Goal: Information Seeking & Learning: Compare options

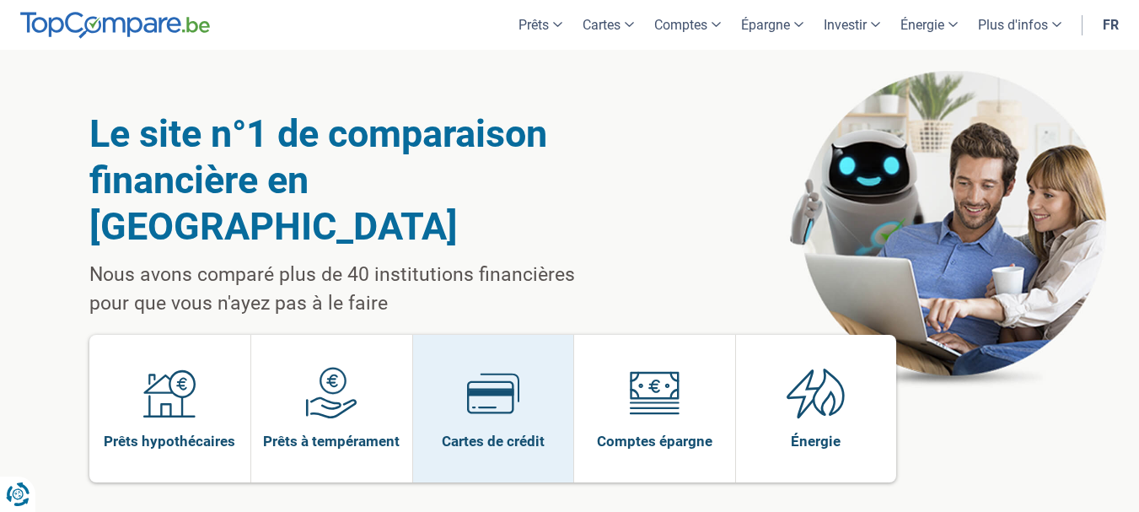
click at [443, 384] on link "Cartes de crédit" at bounding box center [493, 409] width 161 height 148
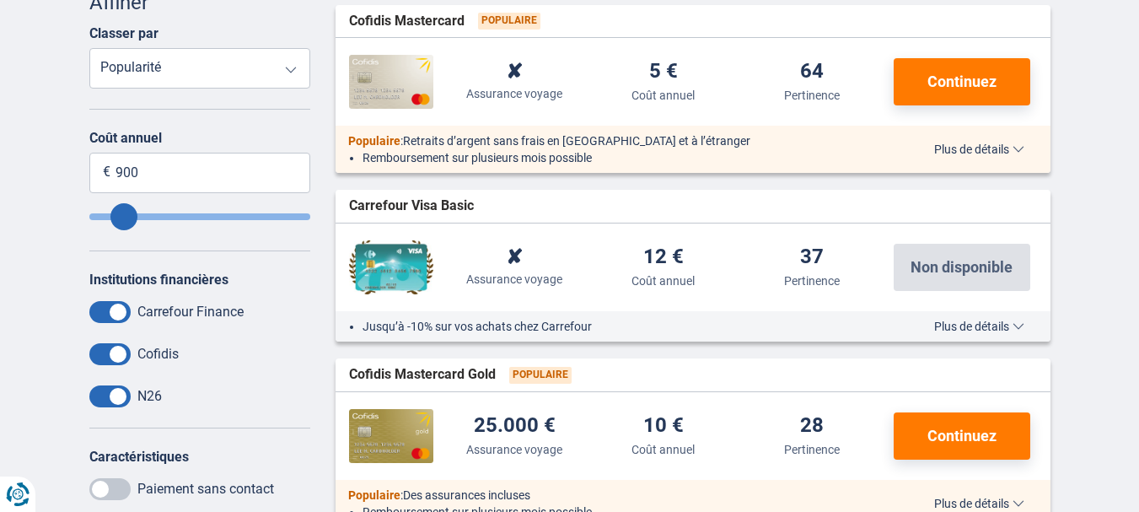
scroll to position [501, 0]
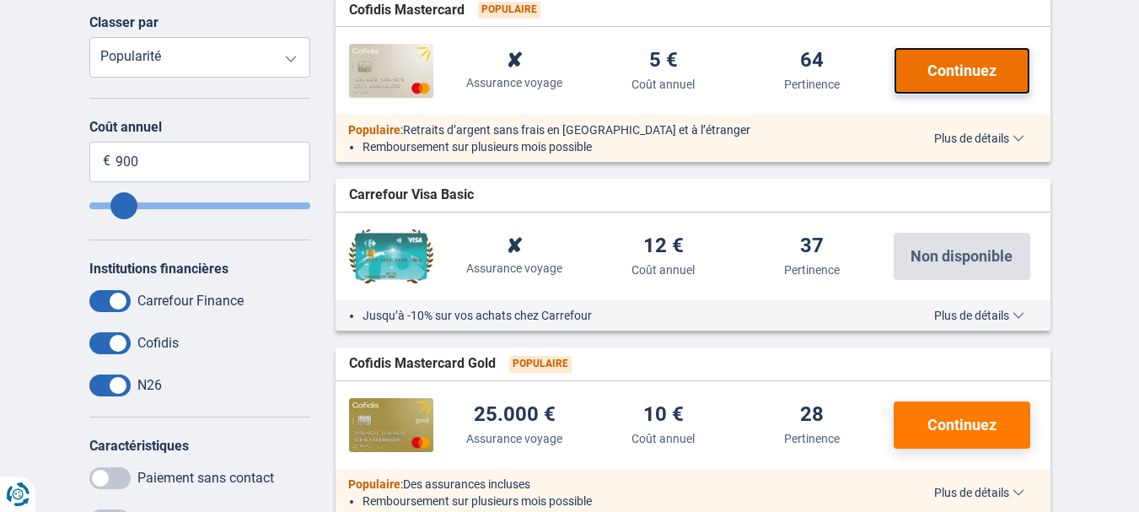
click at [968, 72] on span "Continuez" at bounding box center [961, 70] width 69 height 15
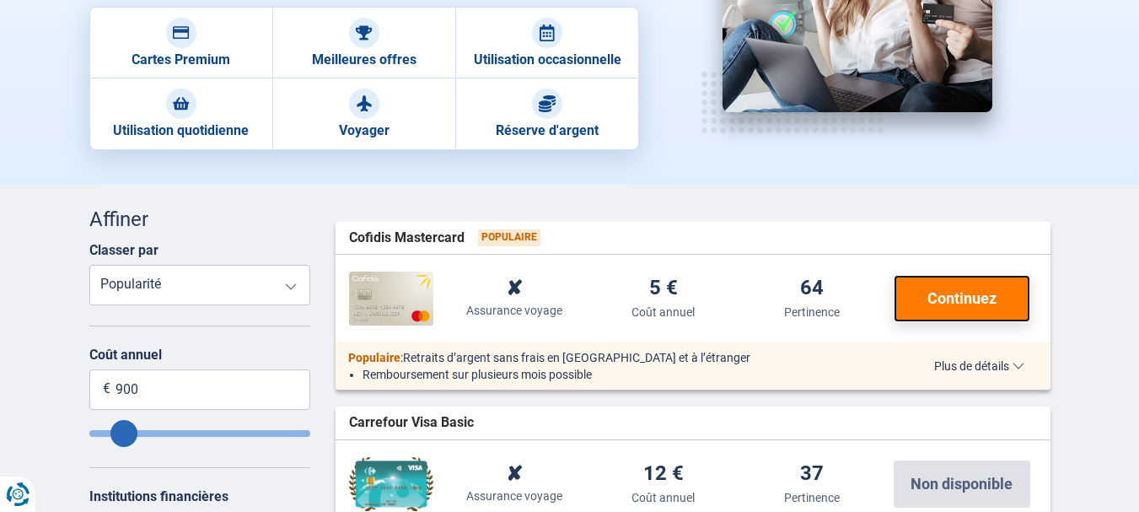
scroll to position [262, 0]
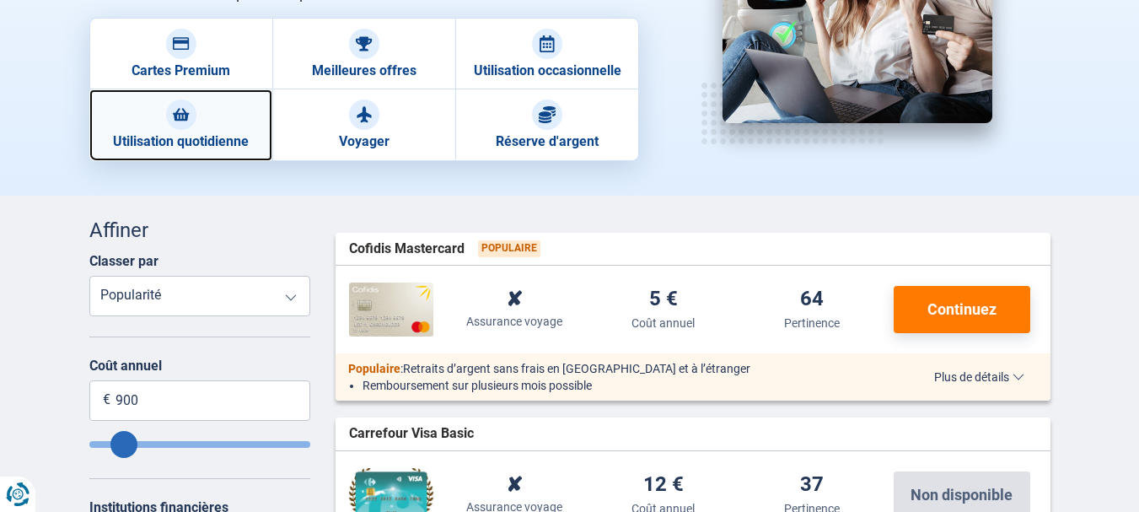
click at [209, 129] on link "Utilisation quotidienne" at bounding box center [180, 124] width 183 height 71
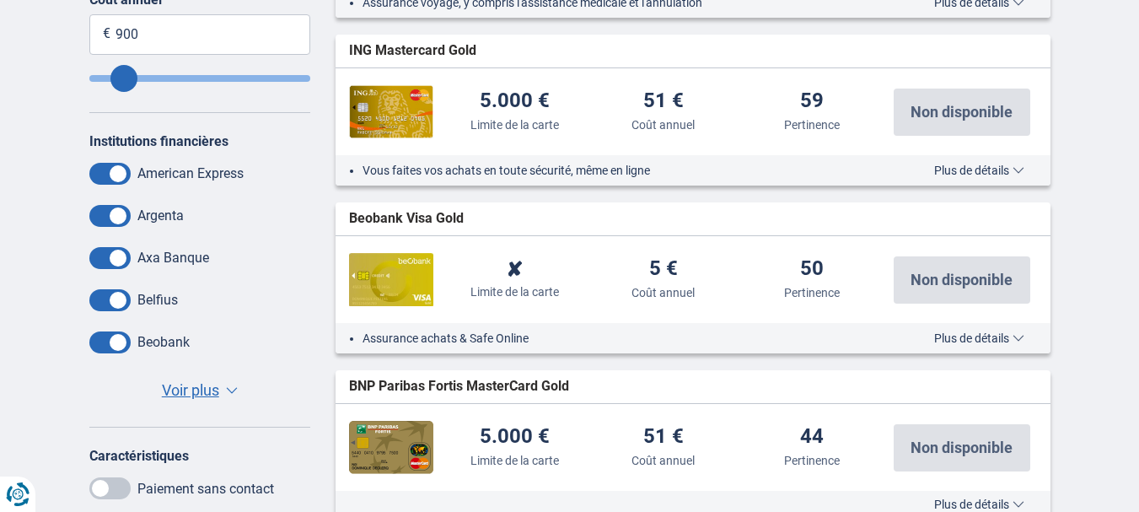
scroll to position [597, 0]
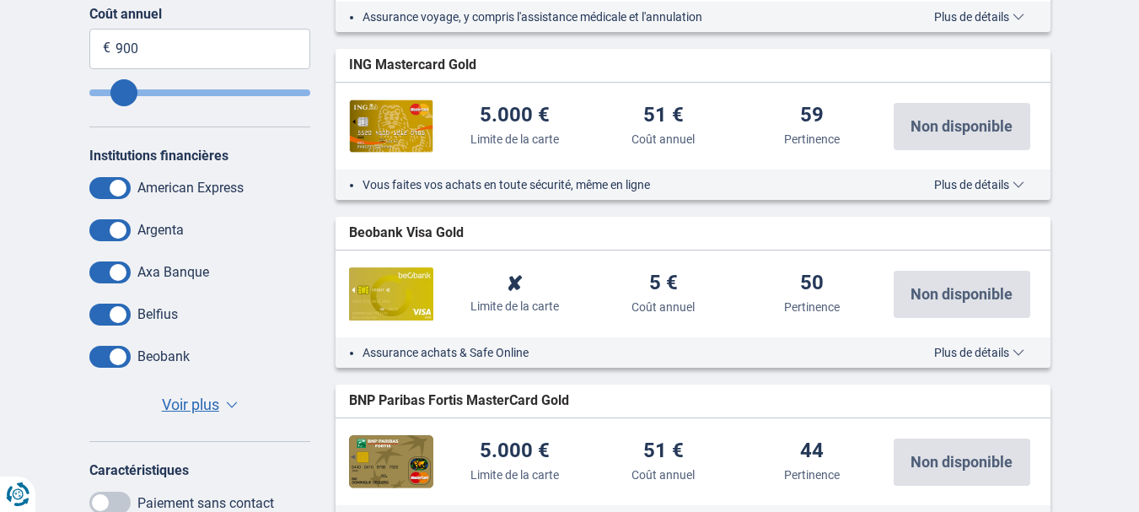
drag, startPoint x: 1151, startPoint y: 30, endPoint x: 1104, endPoint y: 100, distance: 84.6
click at [200, 411] on span "Voir plus" at bounding box center [190, 405] width 57 height 22
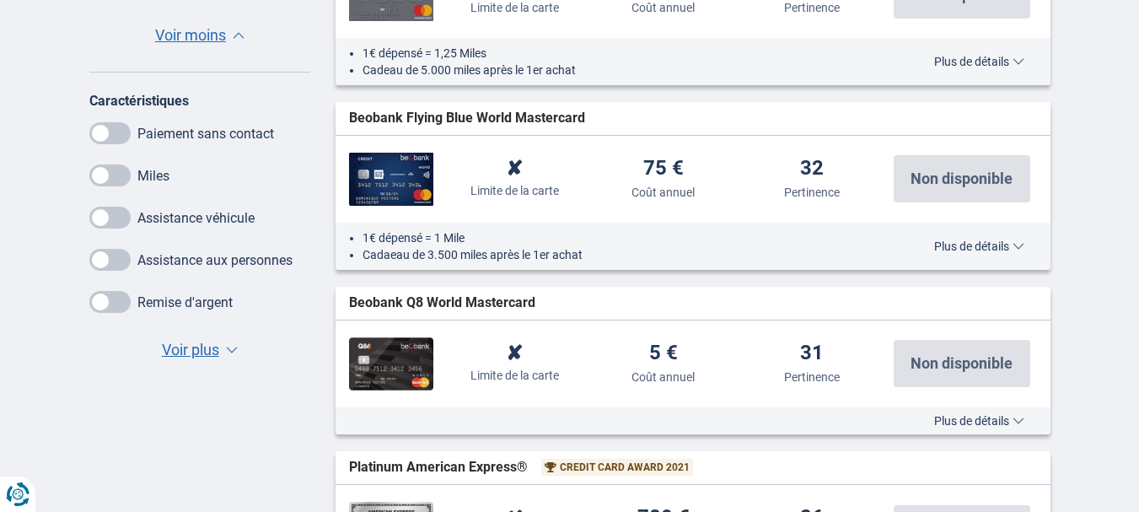
scroll to position [1555, 0]
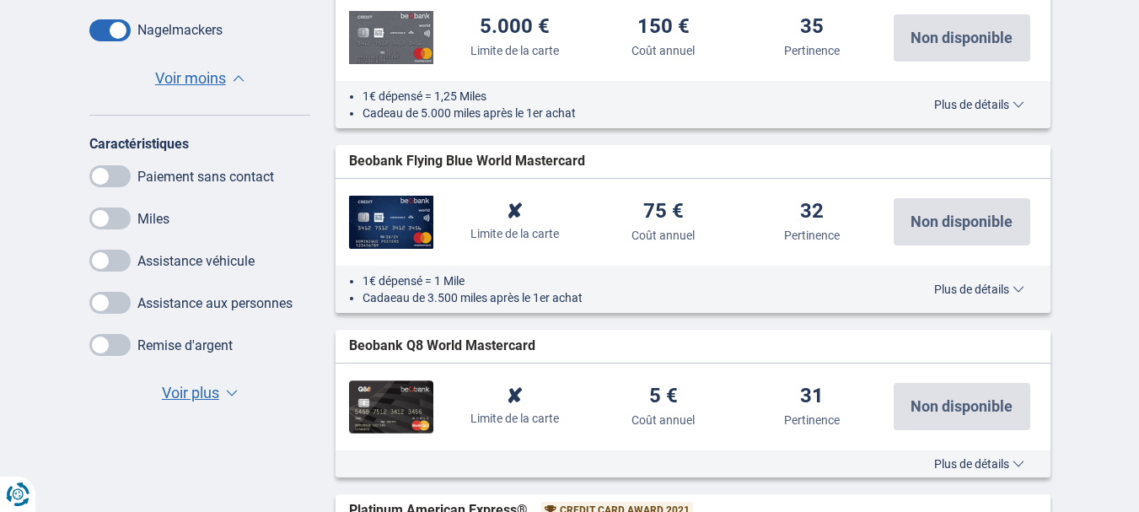
click at [177, 387] on span "Voir plus" at bounding box center [190, 393] width 57 height 22
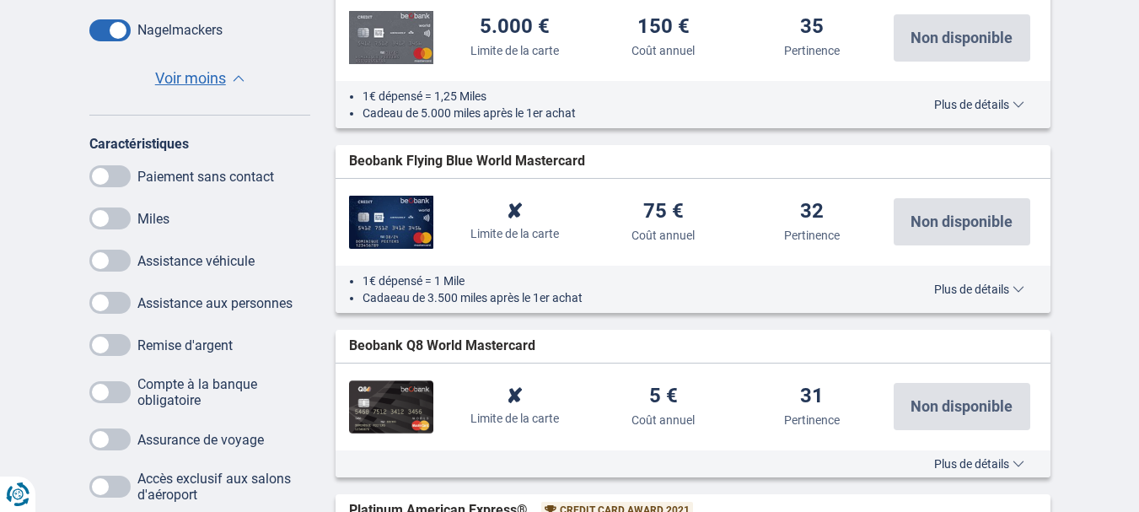
click at [94, 384] on span at bounding box center [109, 392] width 41 height 22
click at [0, 0] on input "checkbox" at bounding box center [0, 0] width 0 height 0
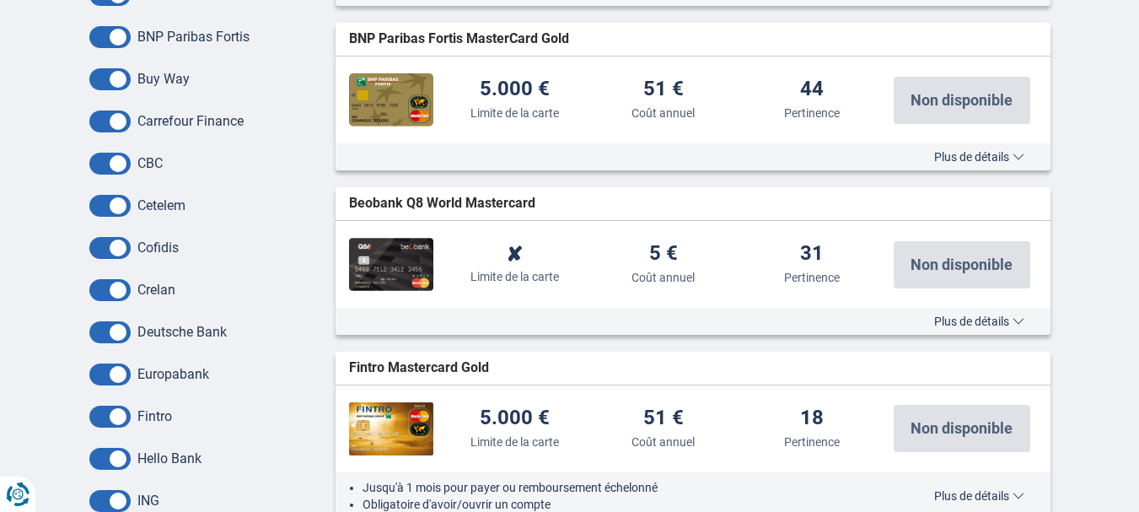
scroll to position [951, 0]
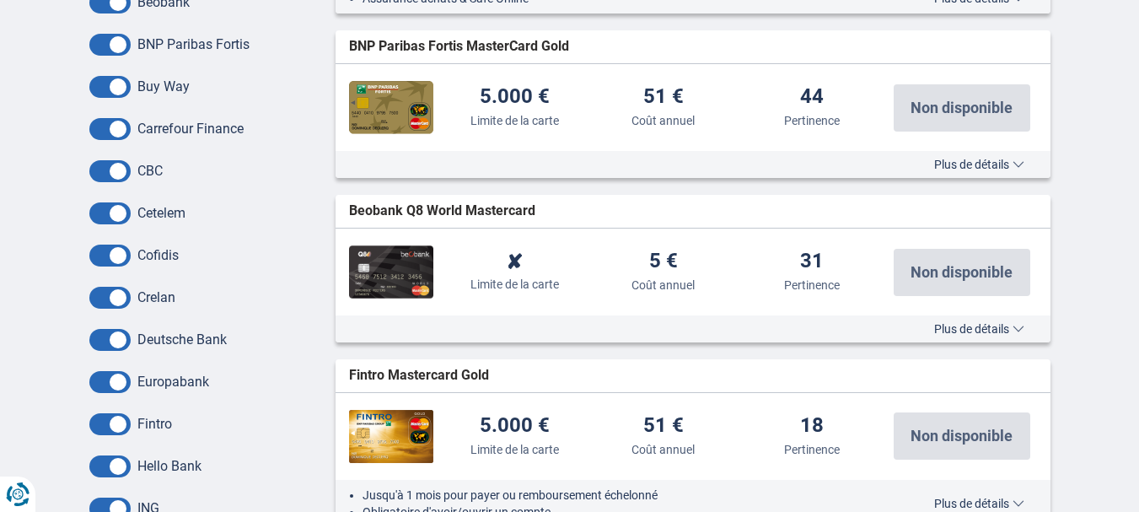
click at [1018, 159] on span "Plus de détails" at bounding box center [979, 164] width 90 height 12
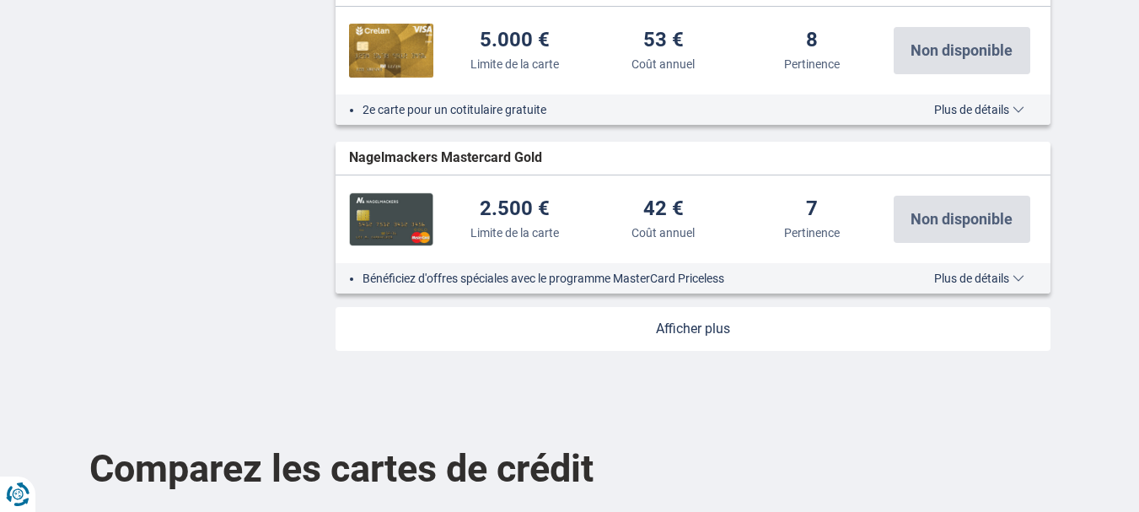
scroll to position [3011, 0]
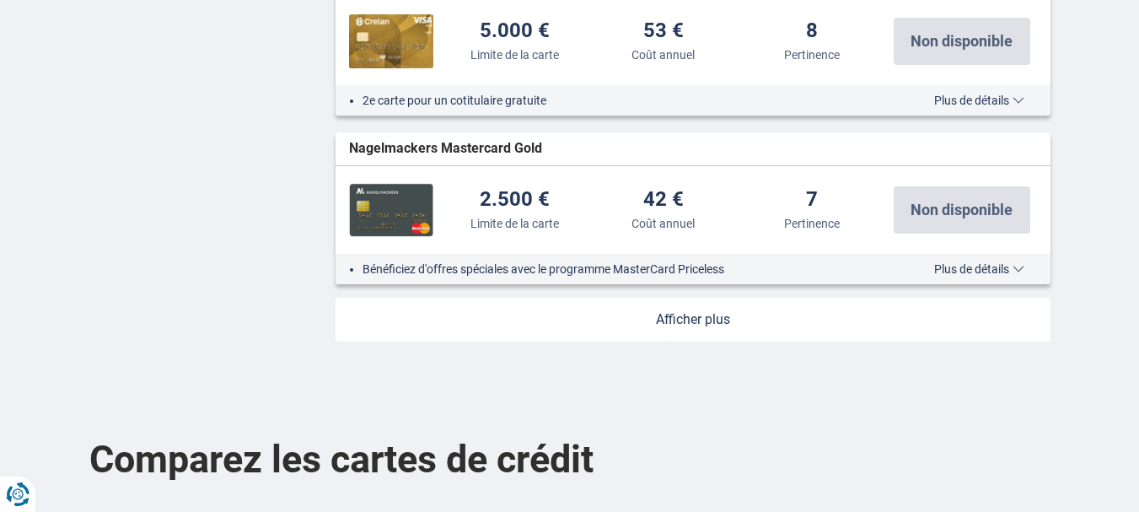
click at [1018, 271] on span "Plus de détails" at bounding box center [979, 269] width 90 height 12
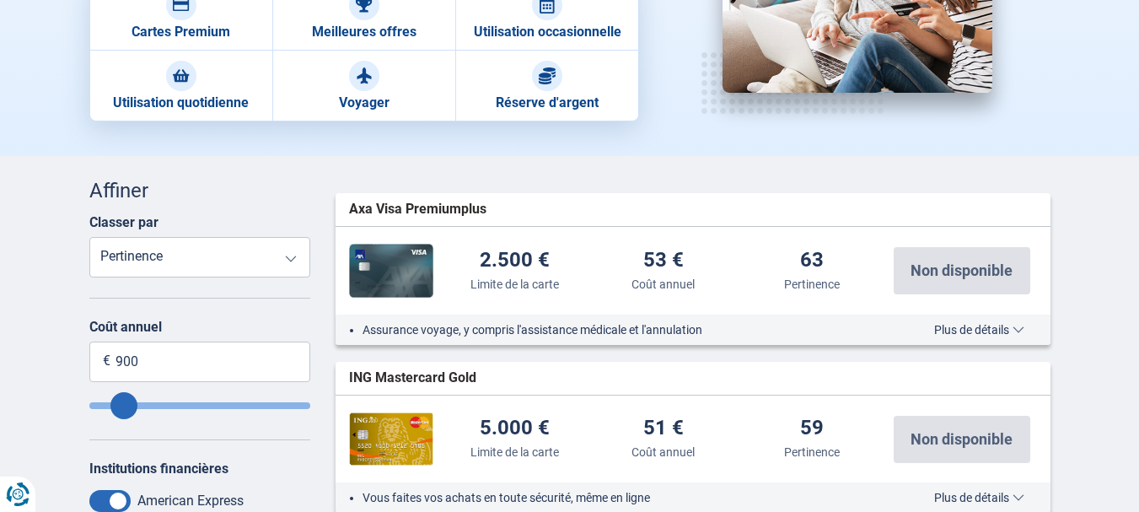
scroll to position [253, 0]
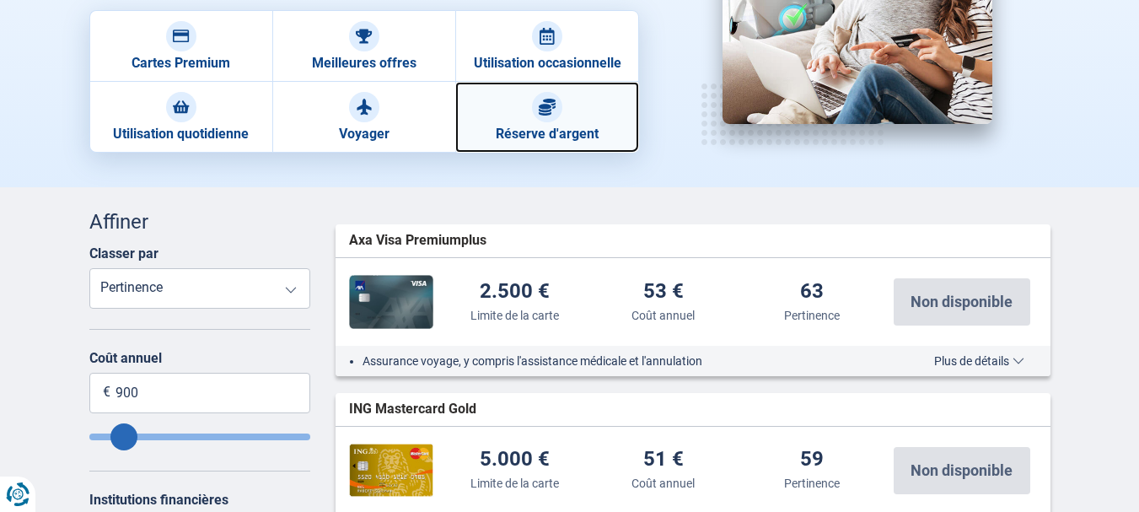
click at [562, 123] on link "Réserve d'argent" at bounding box center [546, 117] width 183 height 71
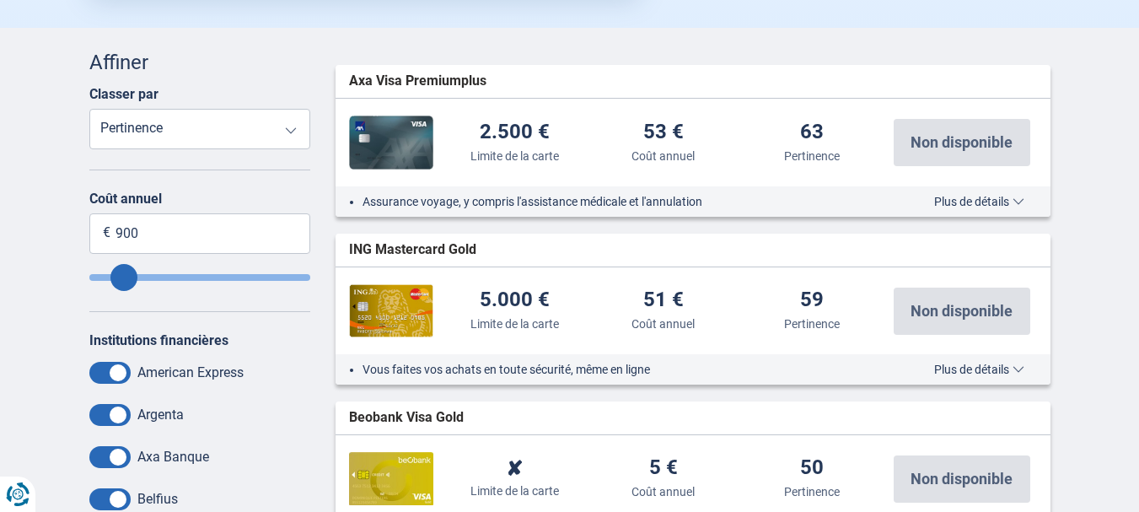
scroll to position [419, 0]
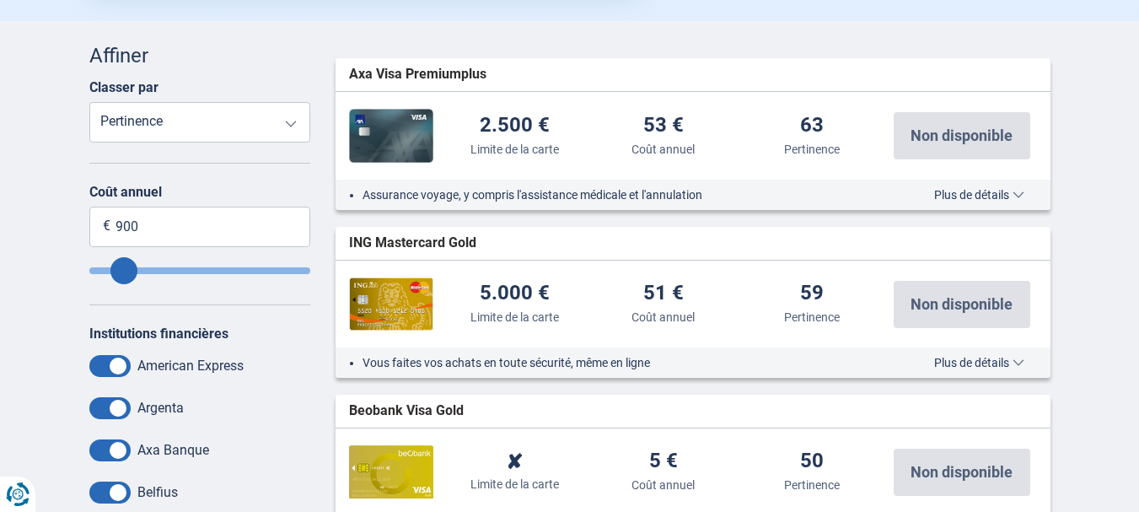
click at [277, 143] on div "Annuler Filtres Affiner Classer par Taux d'intérêt Limite de la carte Coût annu…" at bounding box center [200, 474] width 222 height 867
click at [274, 131] on select "Taux d'intérêt Limite de la carte Coût annuel Pertinence" at bounding box center [200, 122] width 222 height 40
click at [89, 102] on select "Taux d'intérêt Limite de la carte Coût annuel Pertinence" at bounding box center [200, 122] width 222 height 40
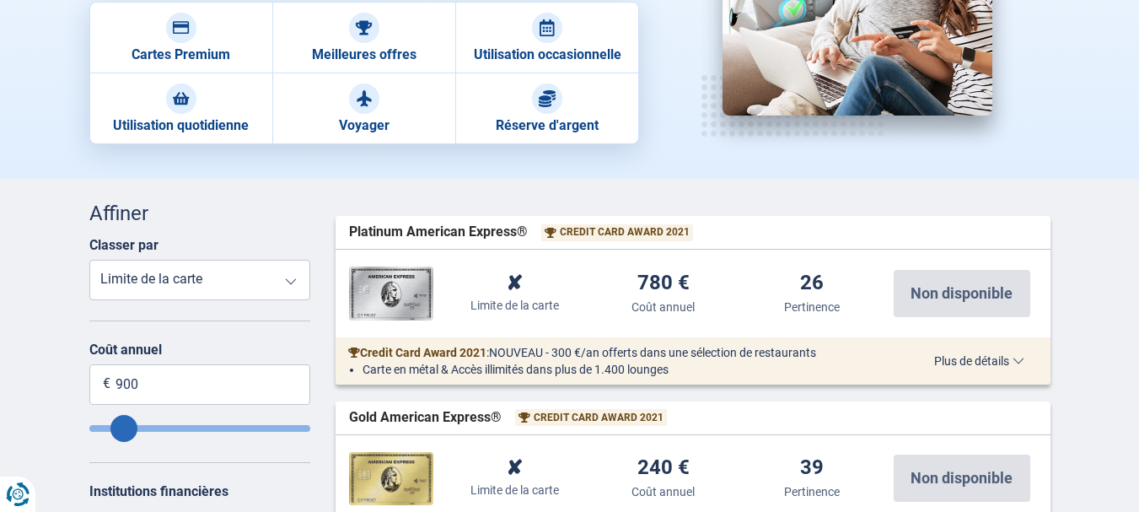
scroll to position [255, 0]
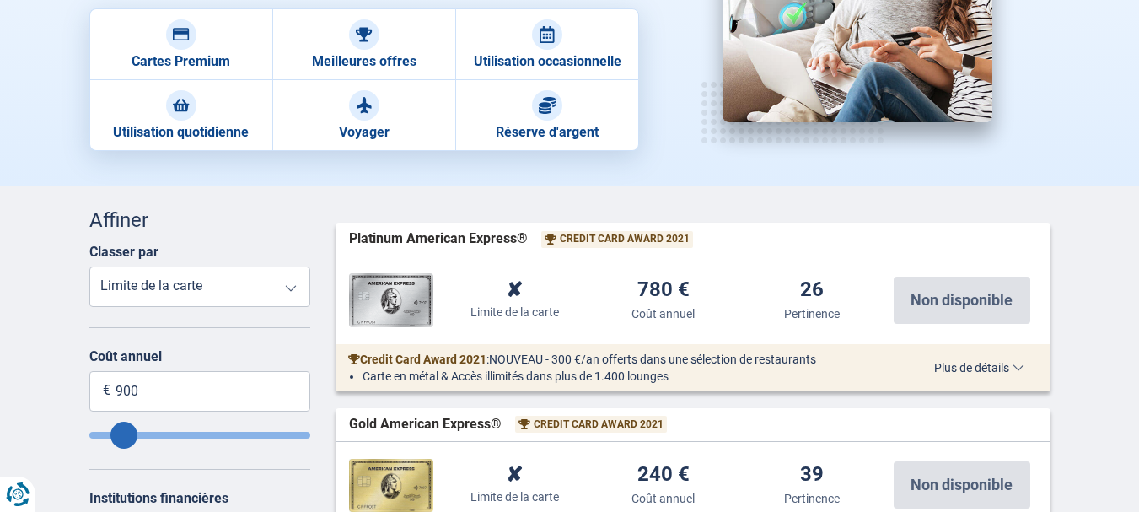
click at [259, 283] on select "Taux d'intérêt Limite de la carte Coût annuel Pertinence" at bounding box center [200, 286] width 222 height 40
select select "Annualfee+"
click at [89, 266] on select "Taux d'intérêt Limite de la carte Coût annuel Pertinence" at bounding box center [200, 286] width 222 height 40
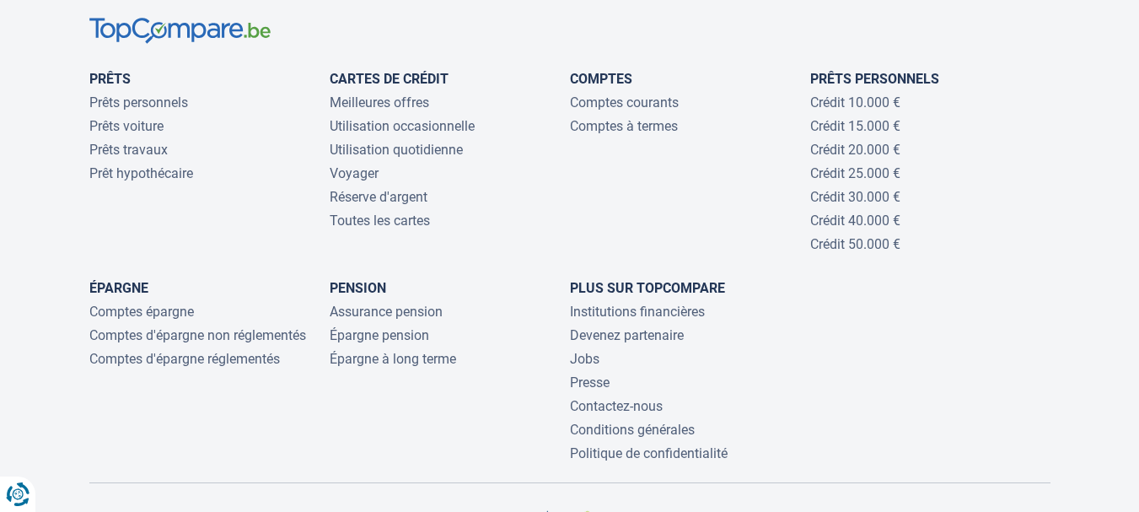
scroll to position [3298, 0]
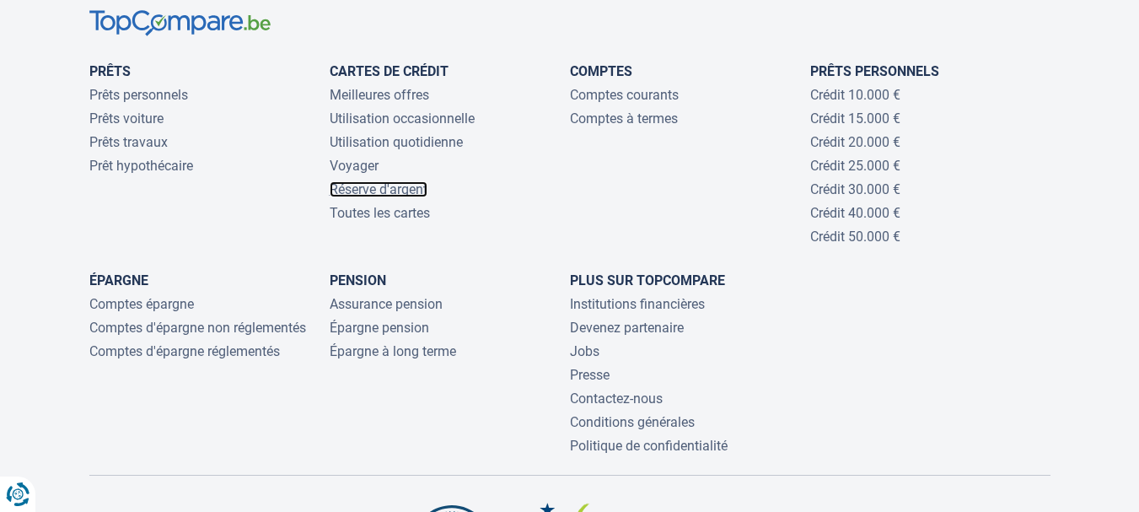
click at [386, 192] on link "Réserve d'argent" at bounding box center [379, 189] width 98 height 16
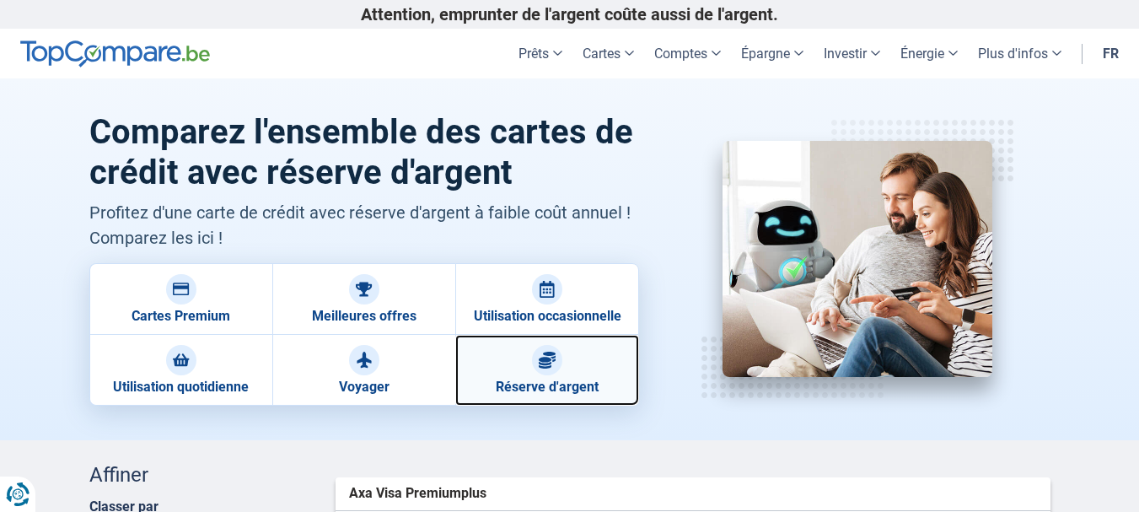
click at [502, 377] on link "Réserve d'argent" at bounding box center [546, 370] width 183 height 71
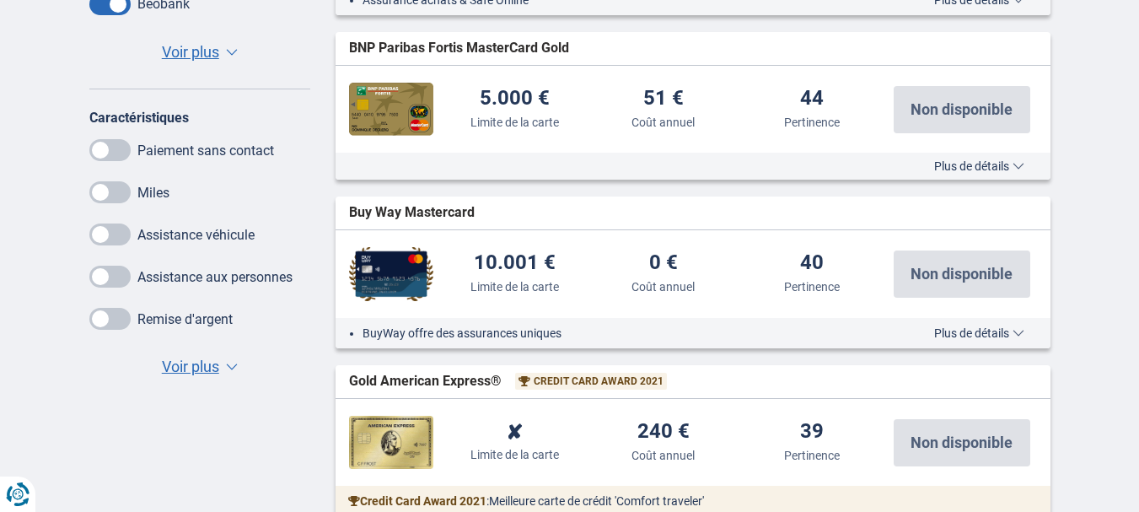
scroll to position [957, 0]
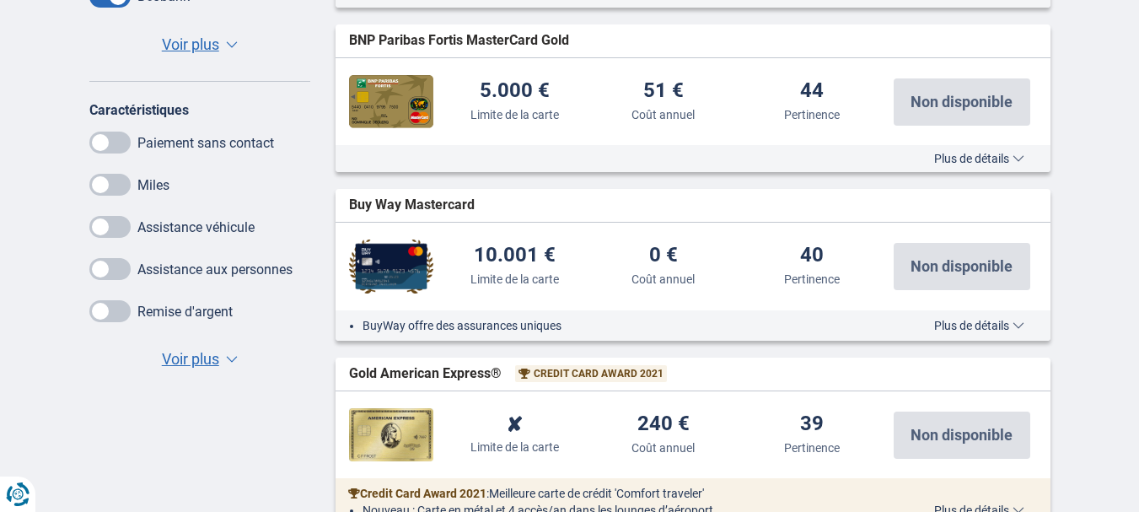
click at [1002, 322] on span "Plus de détails" at bounding box center [979, 326] width 90 height 12
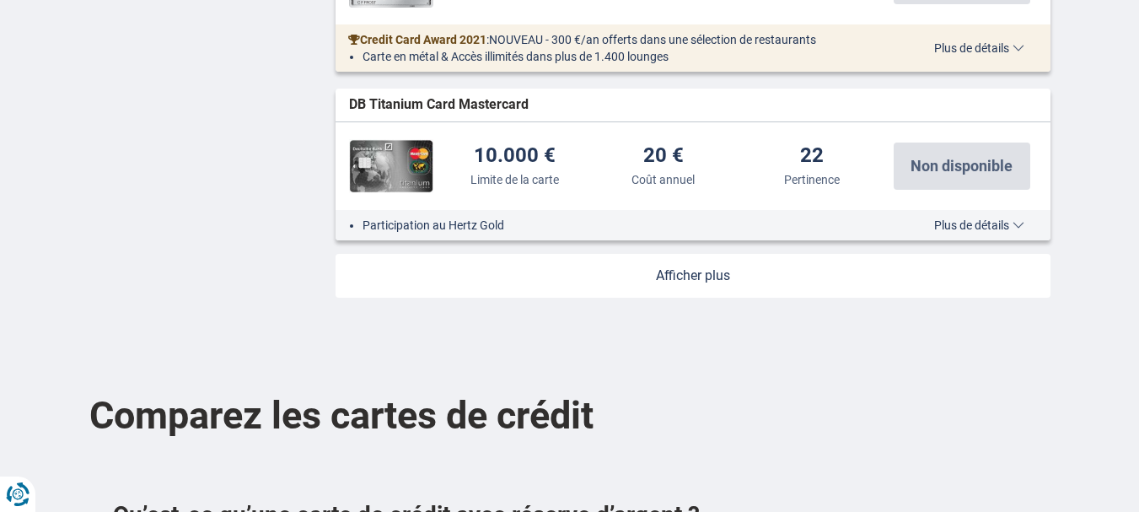
scroll to position [0, 0]
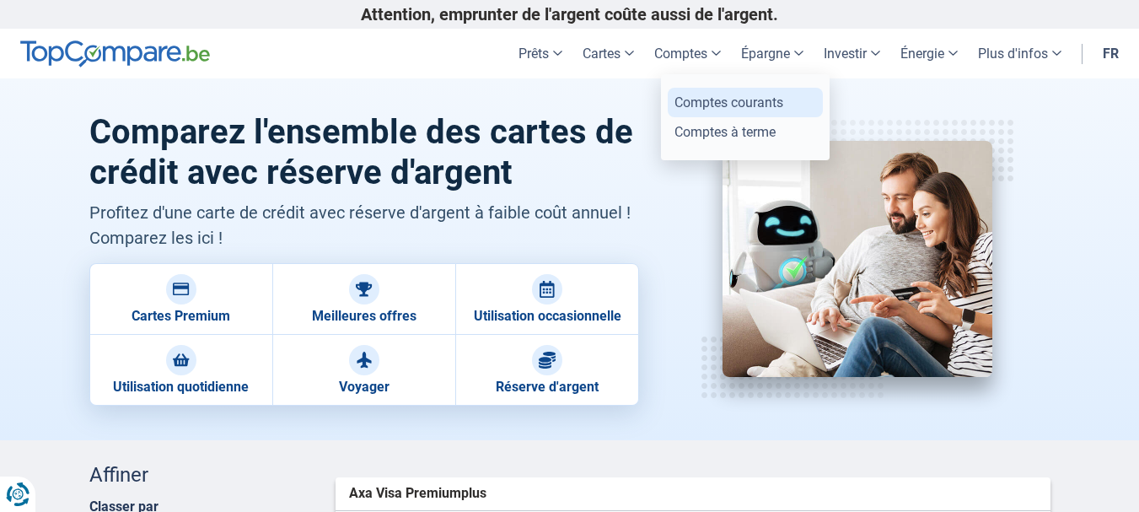
click at [701, 98] on link "Comptes courants" at bounding box center [745, 103] width 155 height 30
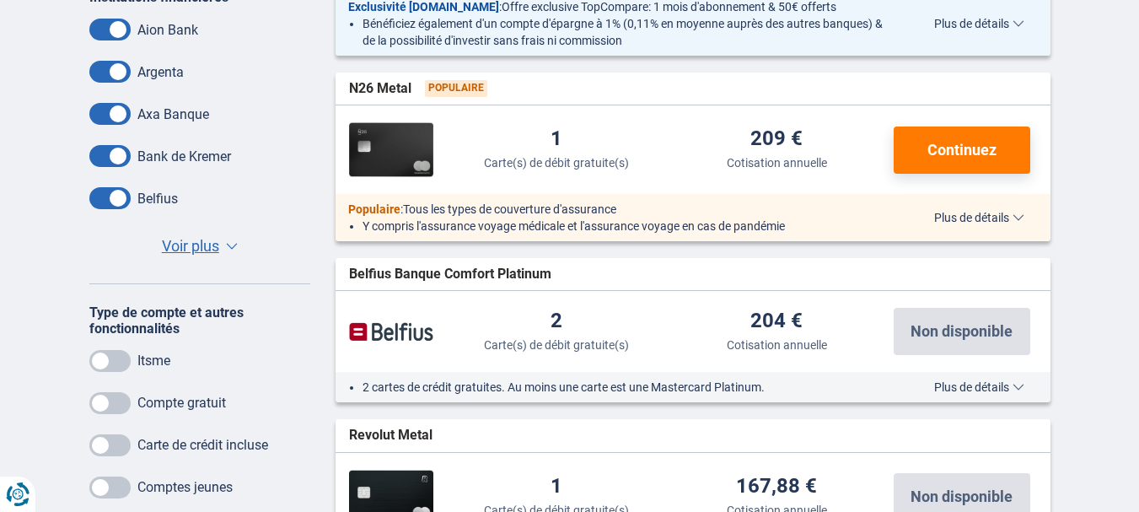
scroll to position [384, 0]
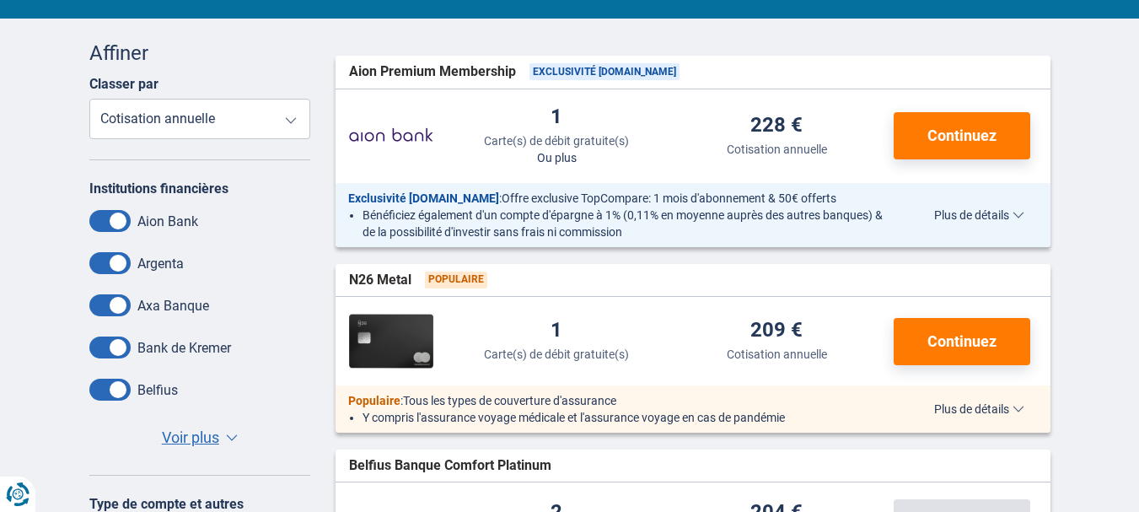
click at [185, 440] on span "Voir plus" at bounding box center [190, 438] width 57 height 22
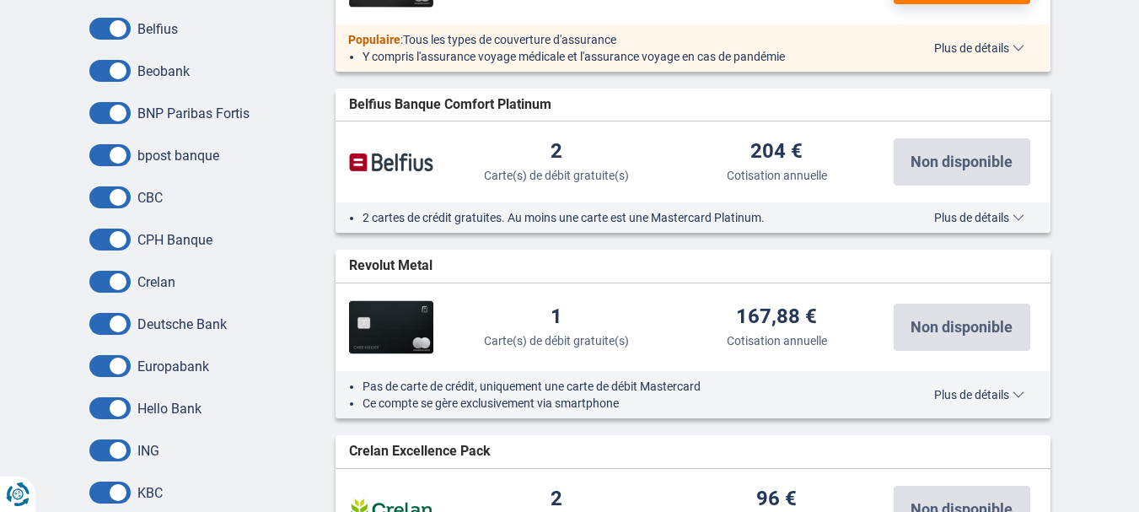
scroll to position [0, 0]
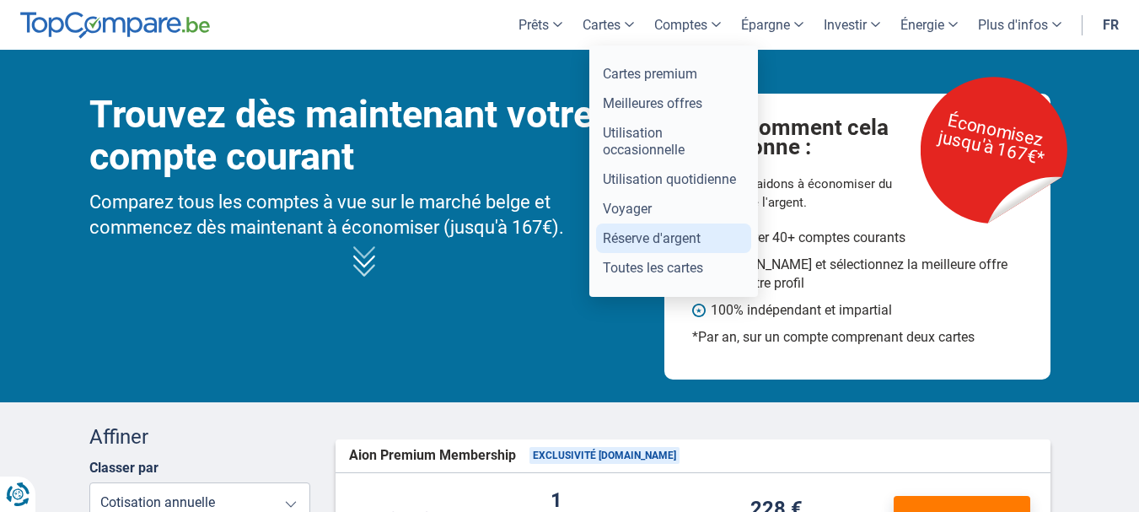
click at [645, 242] on link "Réserve d'argent" at bounding box center [673, 238] width 155 height 30
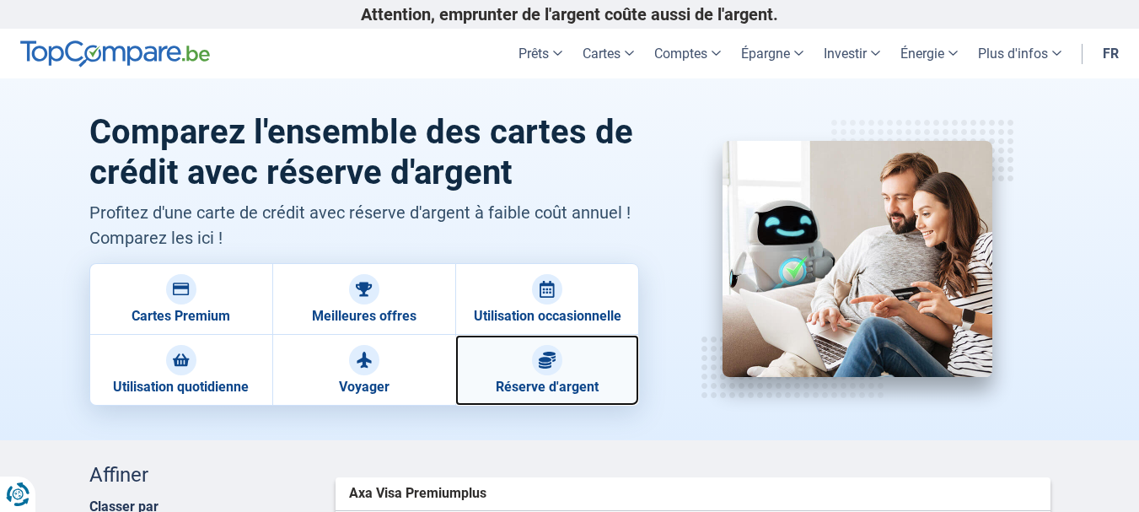
click at [561, 371] on link "Réserve d'argent" at bounding box center [546, 370] width 183 height 71
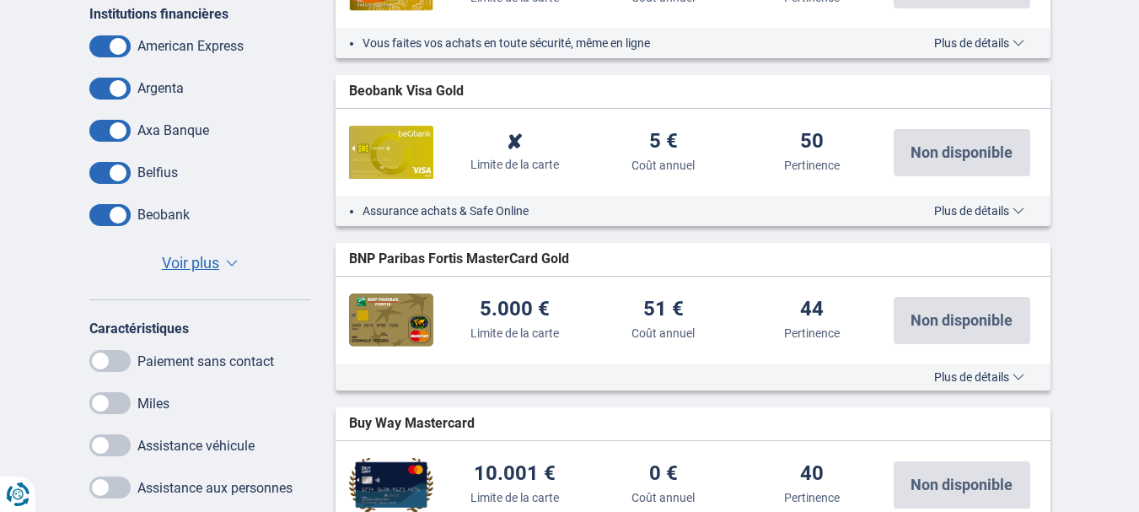
scroll to position [945, 0]
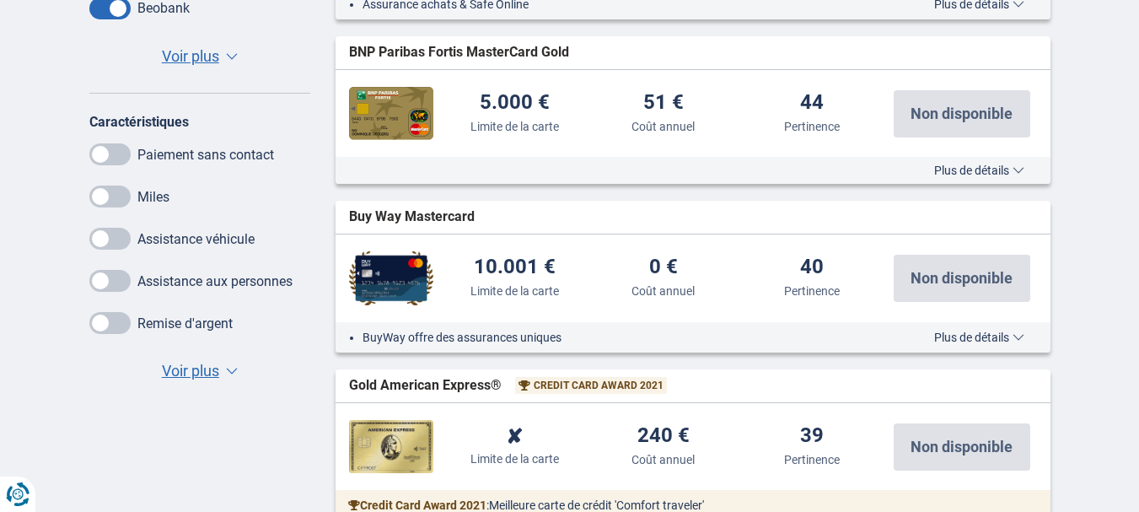
click at [471, 333] on li "BuyWay offre des assurances uniques" at bounding box center [622, 337] width 520 height 17
click at [402, 259] on img at bounding box center [391, 278] width 84 height 54
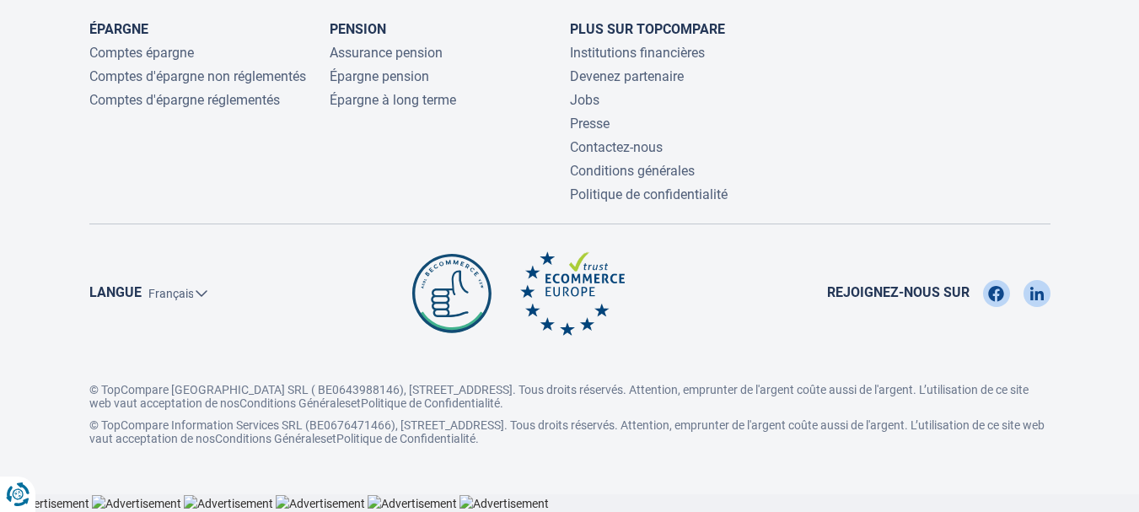
scroll to position [3544, 0]
click at [615, 146] on link "Contactez-nous" at bounding box center [616, 147] width 93 height 16
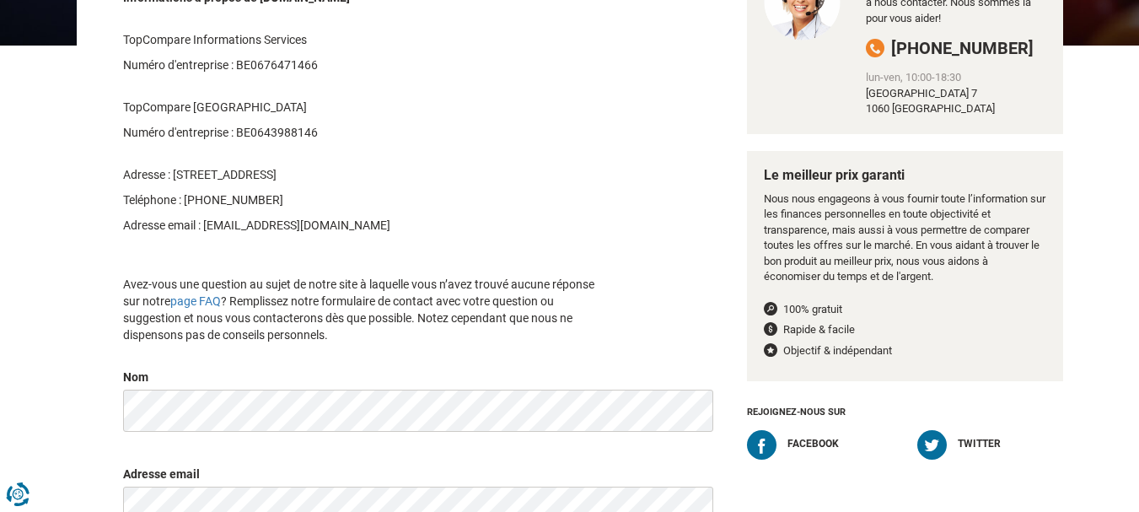
scroll to position [212, 0]
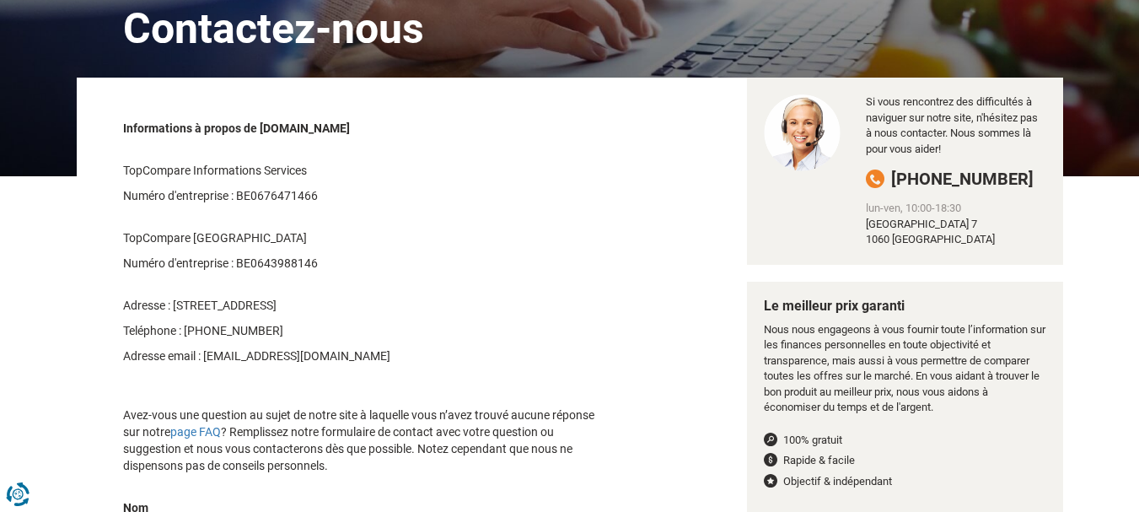
click at [1114, 71] on div "Contactez-nous Informations à propos de [DOMAIN_NAME] TopCompare Informations S…" at bounding box center [569, 502] width 1139 height 1331
